Goal: Task Accomplishment & Management: Manage account settings

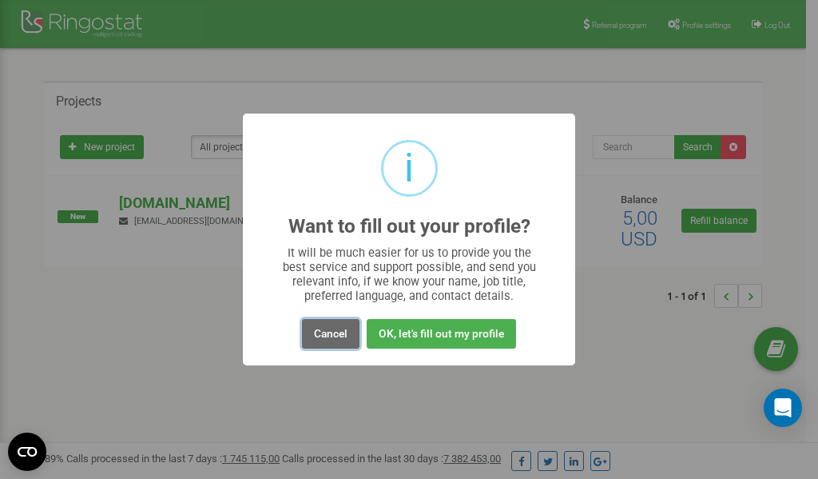
click at [329, 335] on button "Cancel" at bounding box center [331, 334] width 58 height 30
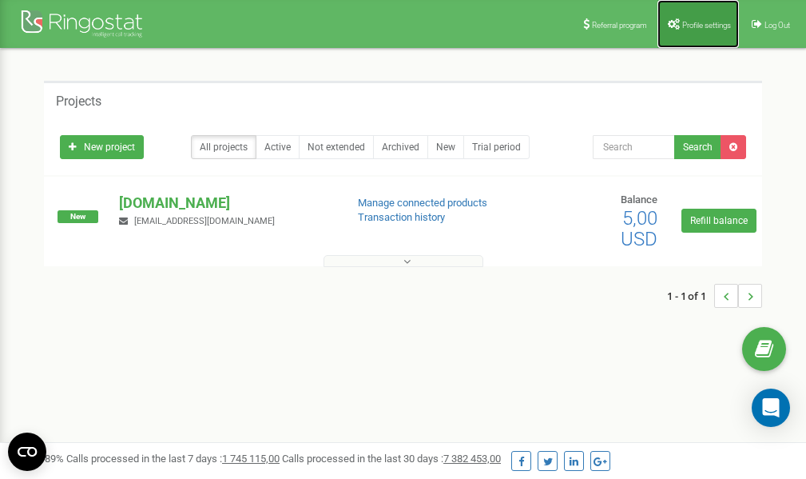
click at [702, 24] on span "Profile settings" at bounding box center [707, 25] width 49 height 9
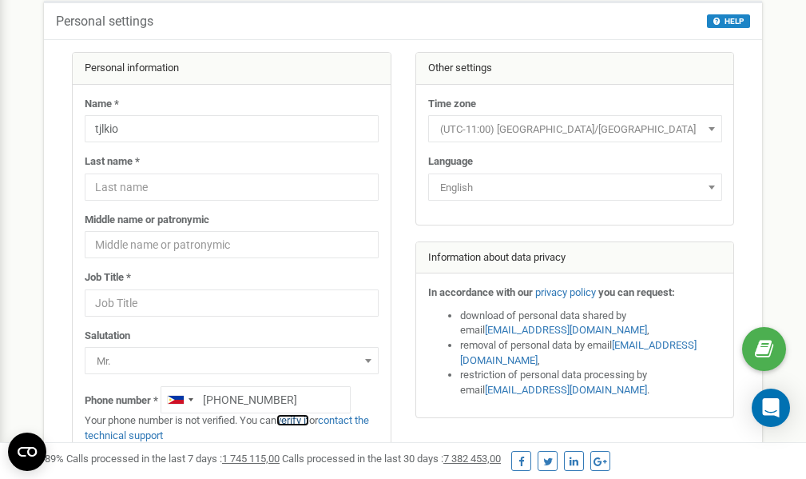
click at [297, 420] on link "verify it" at bounding box center [293, 420] width 33 height 12
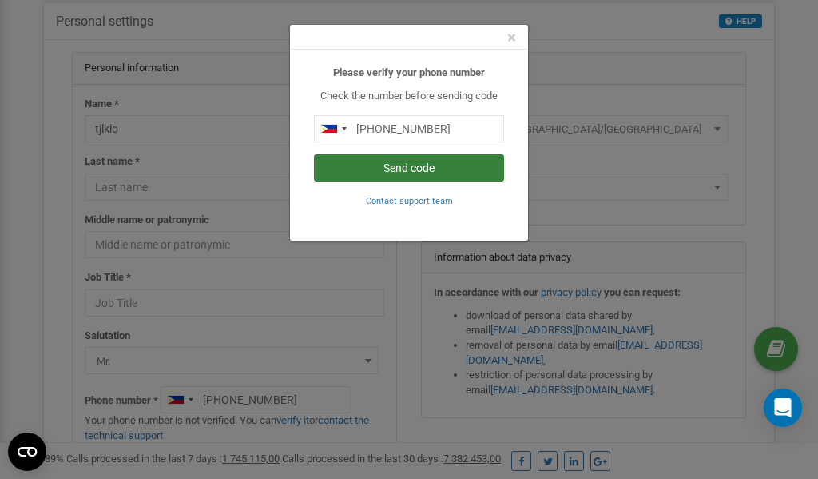
click at [440, 169] on button "Send code" at bounding box center [409, 167] width 190 height 27
